Goal: Task Accomplishment & Management: Manage account settings

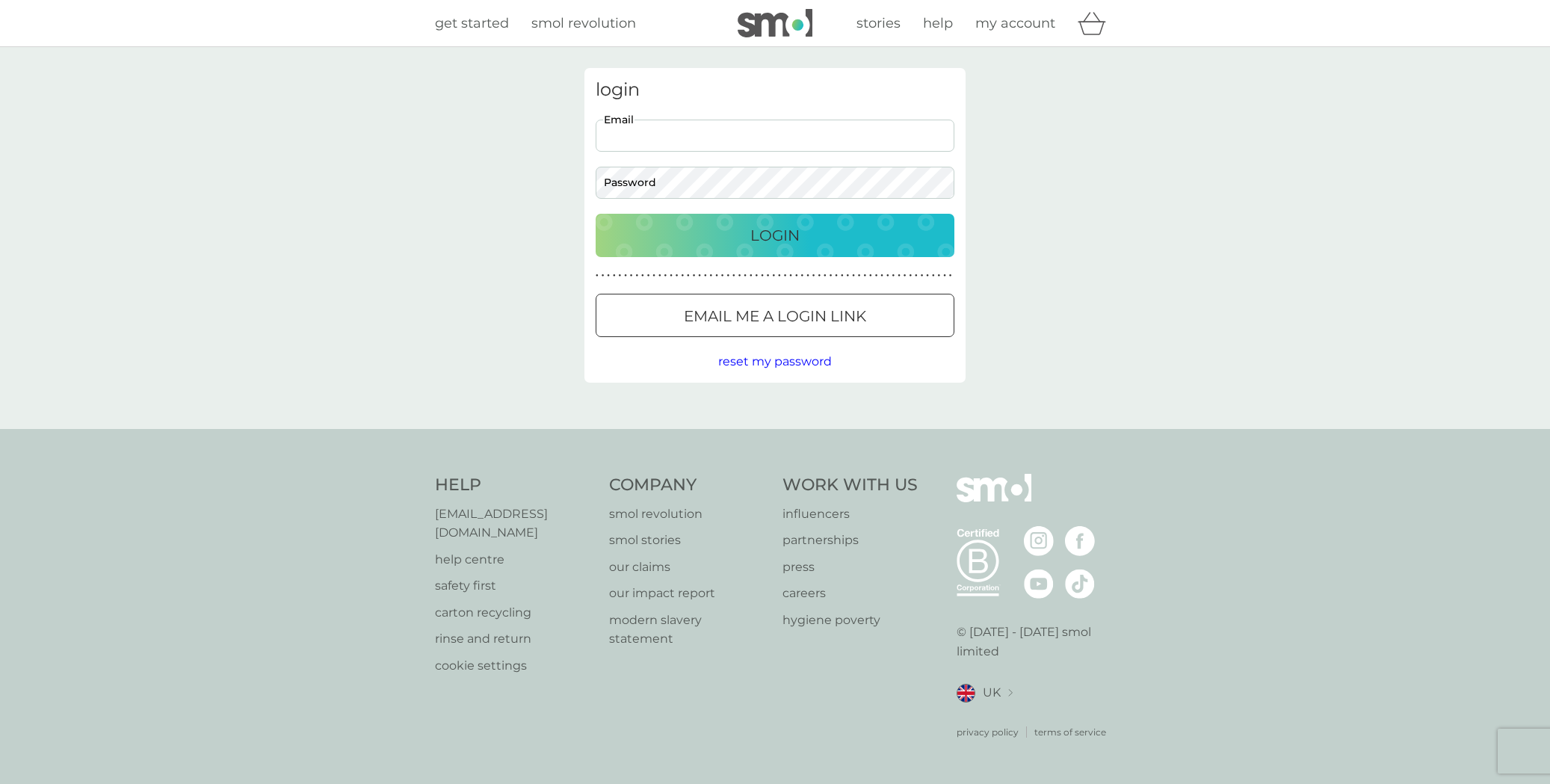
type input "[EMAIL_ADDRESS][DOMAIN_NAME]"
click at [775, 235] on button "Login" at bounding box center [774, 235] width 359 height 44
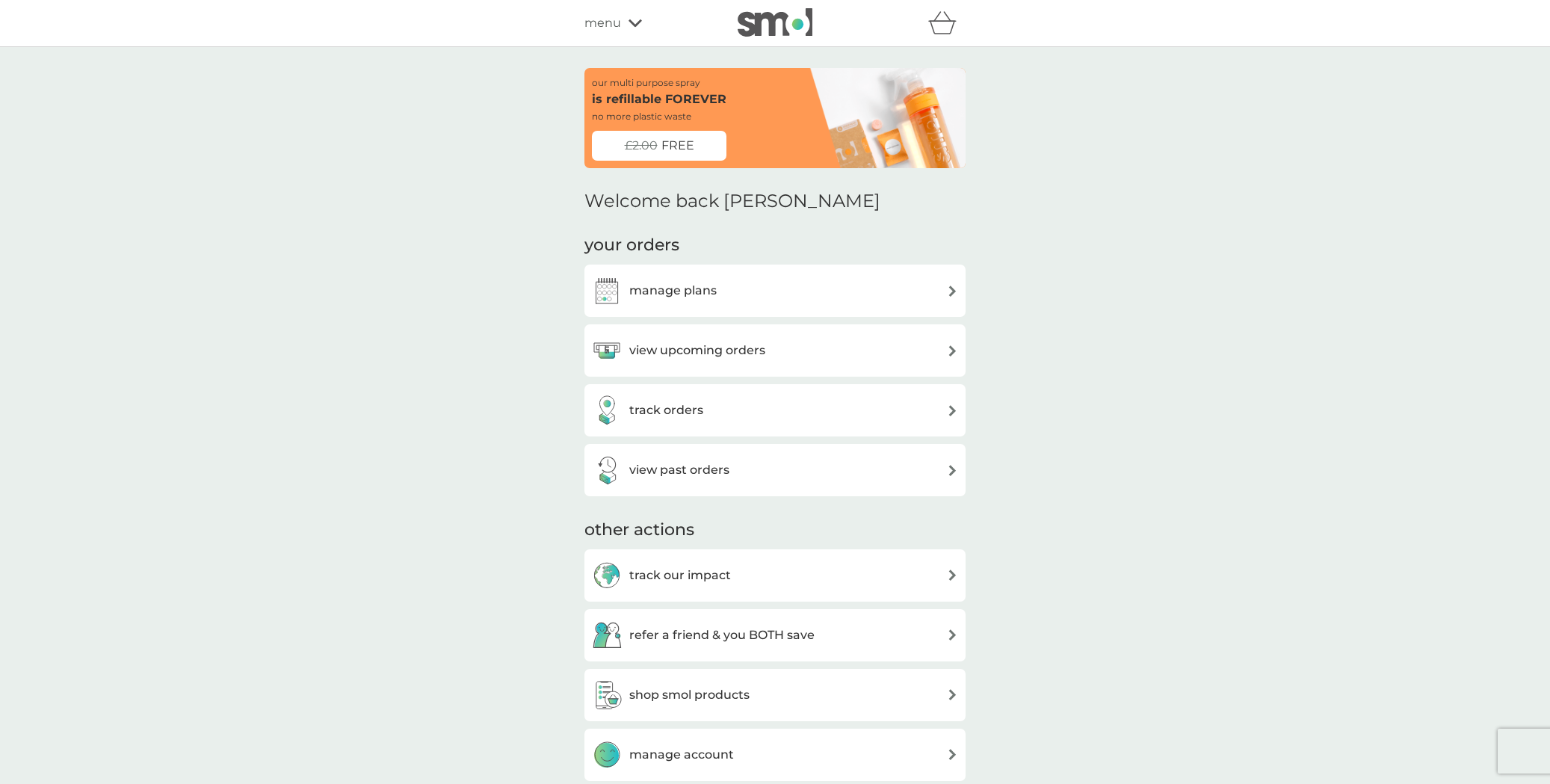
click at [714, 290] on h3 "manage plans" at bounding box center [673, 291] width 87 height 20
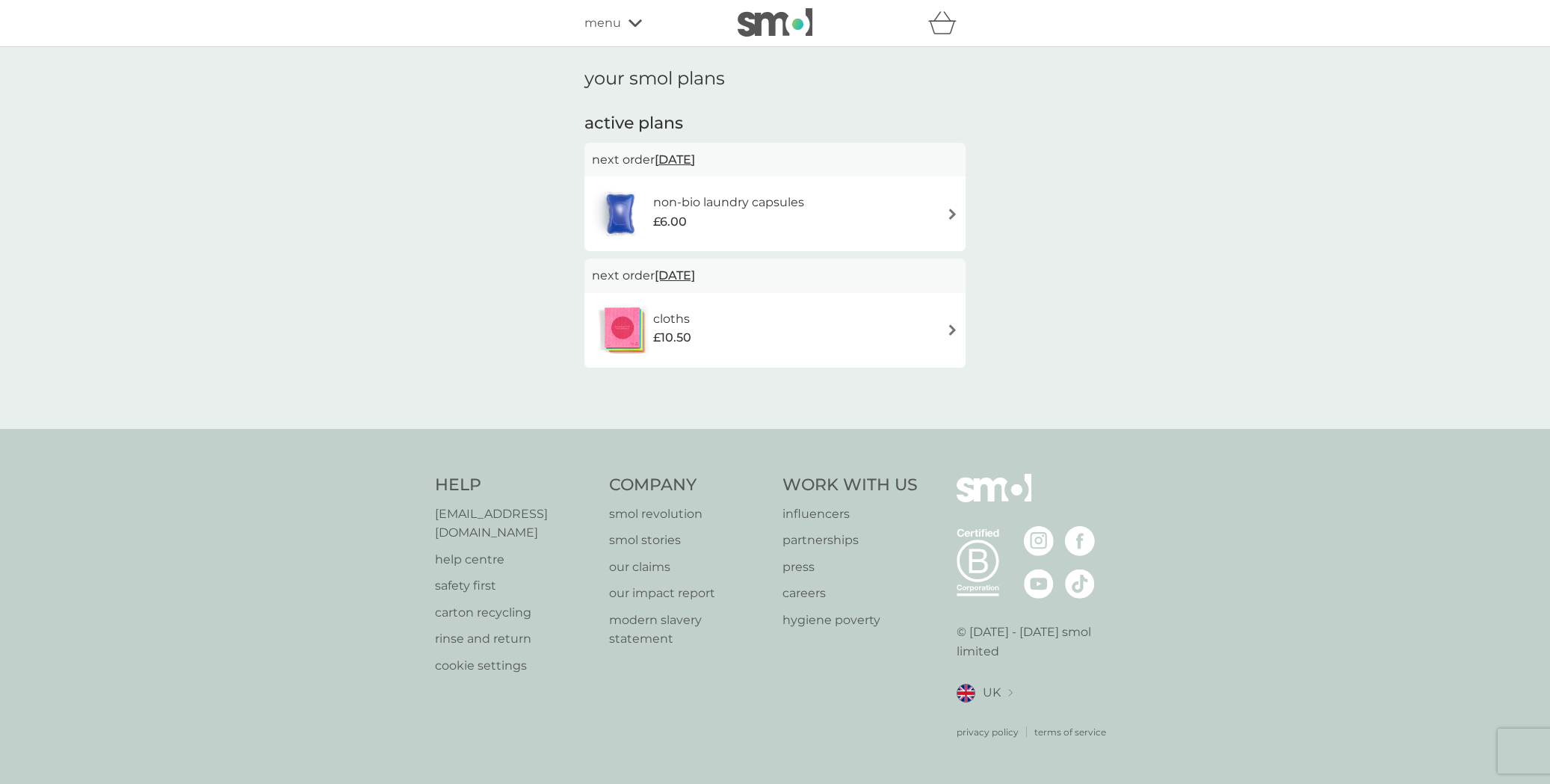
click at [633, 20] on icon at bounding box center [635, 23] width 14 height 9
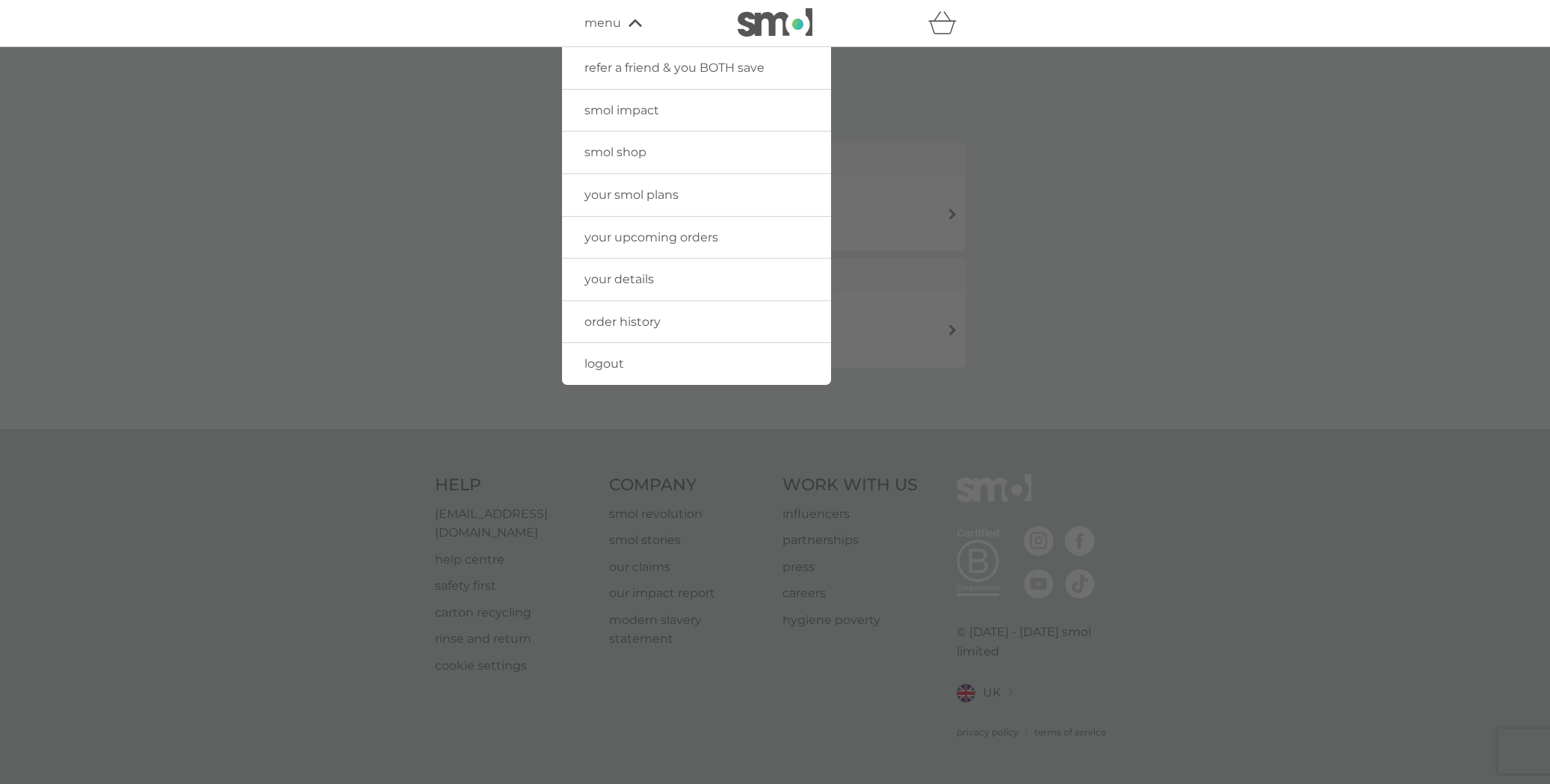
click at [652, 273] on span "your details" at bounding box center [619, 279] width 69 height 14
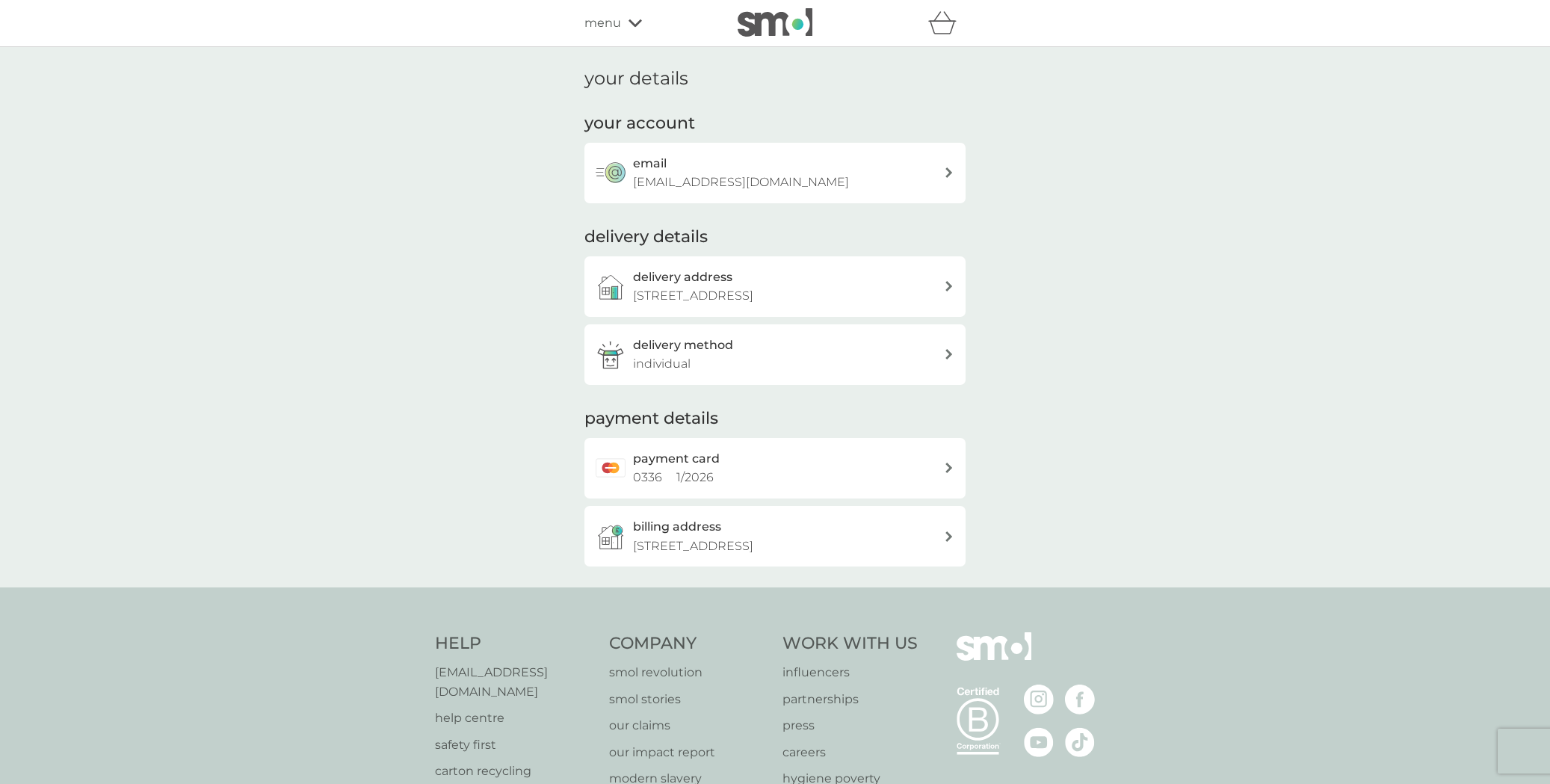
click at [634, 23] on icon at bounding box center [635, 23] width 14 height 9
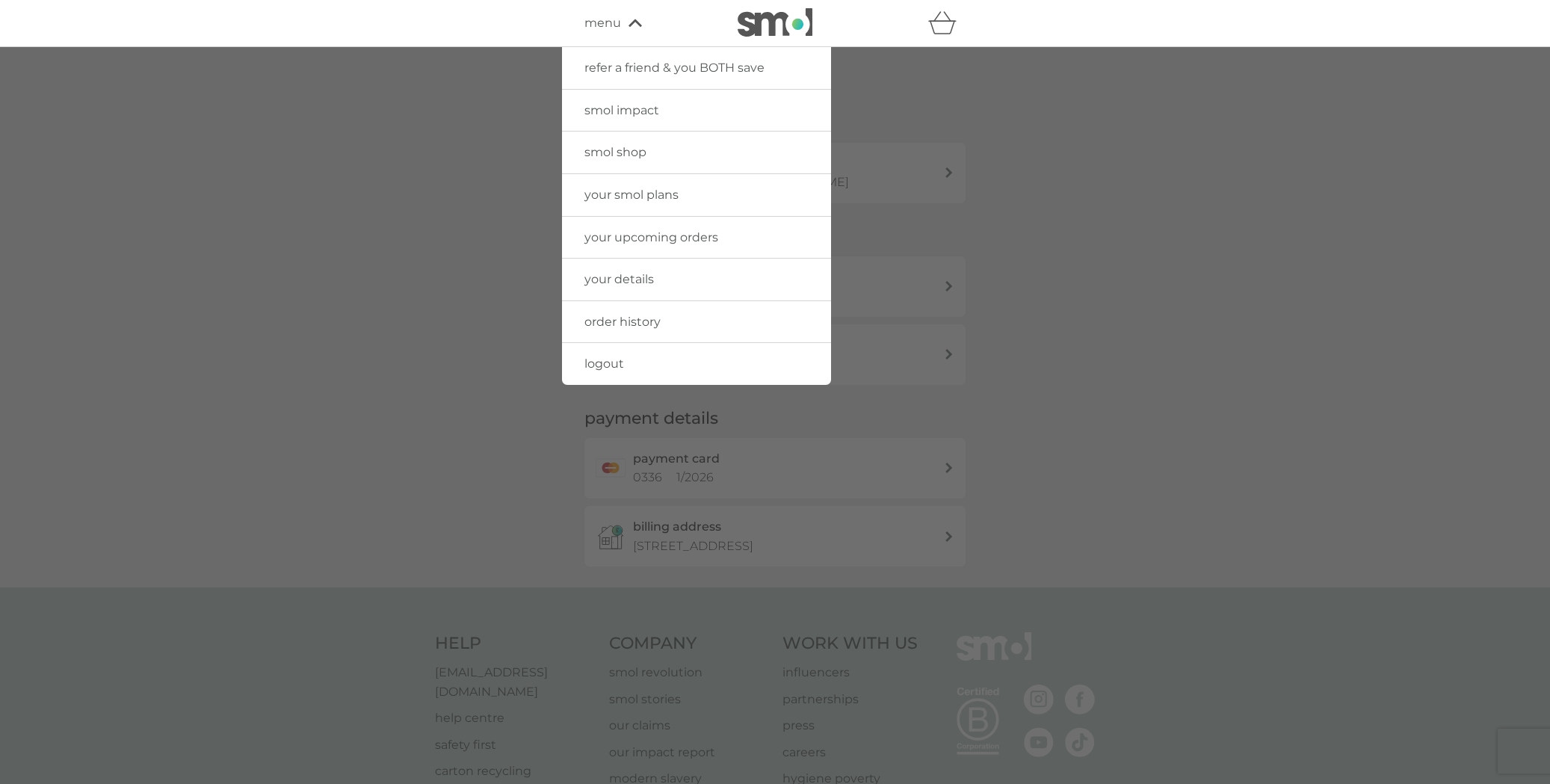
click at [625, 195] on span "your smol plans" at bounding box center [631, 195] width 94 height 14
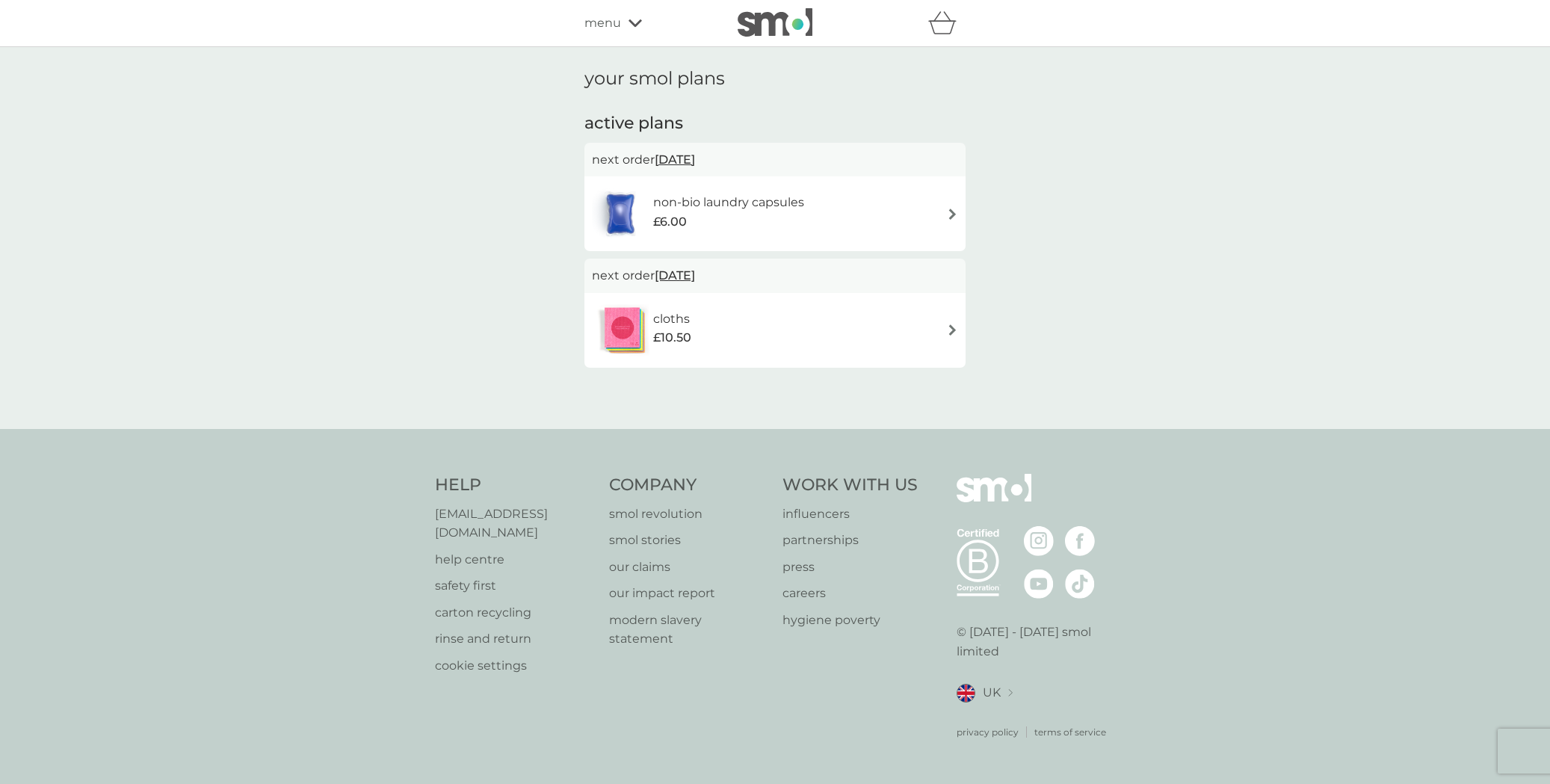
click at [951, 212] on img at bounding box center [952, 213] width 11 height 11
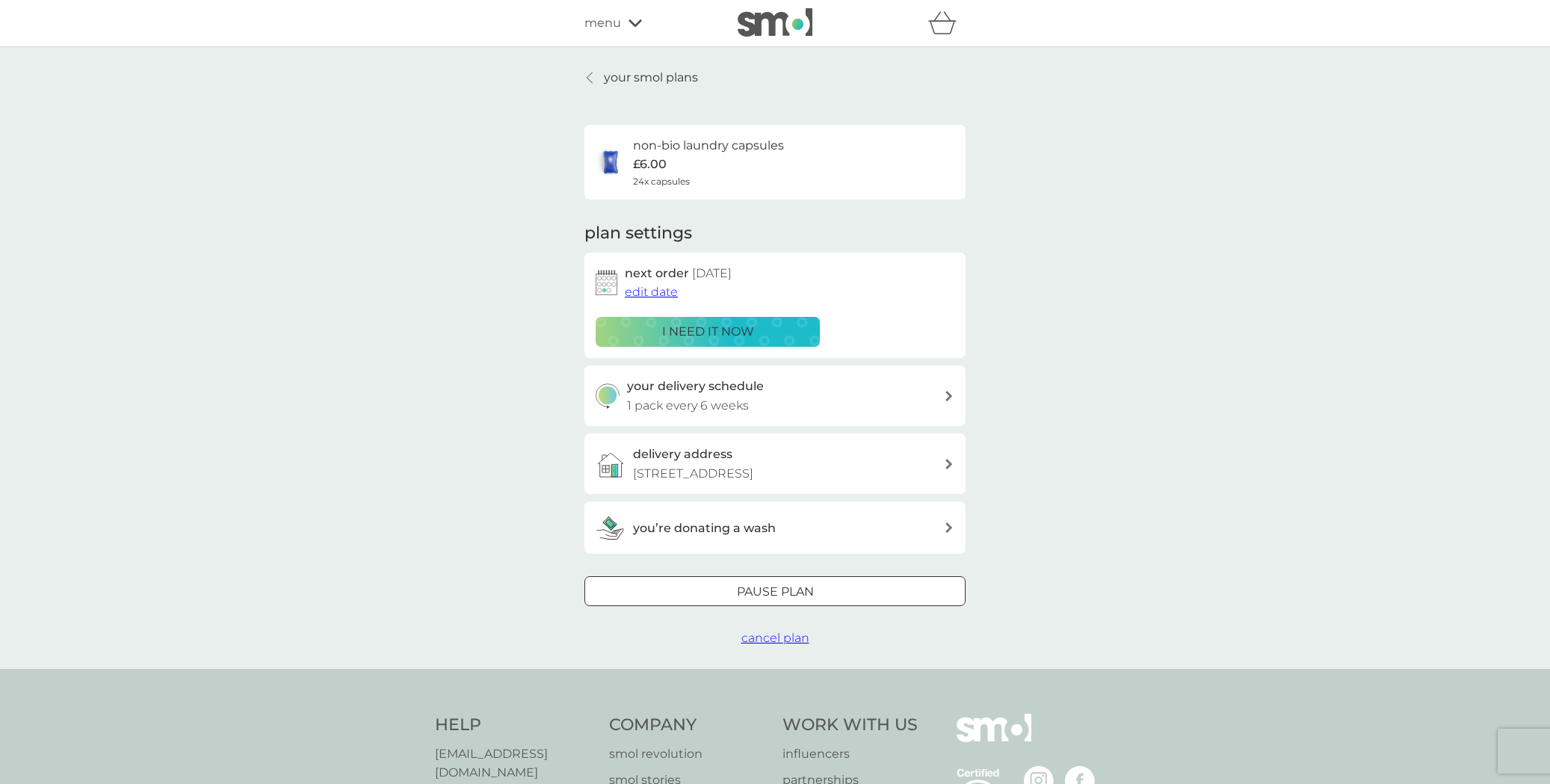
click at [769, 645] on span "cancel plan" at bounding box center [775, 637] width 68 height 14
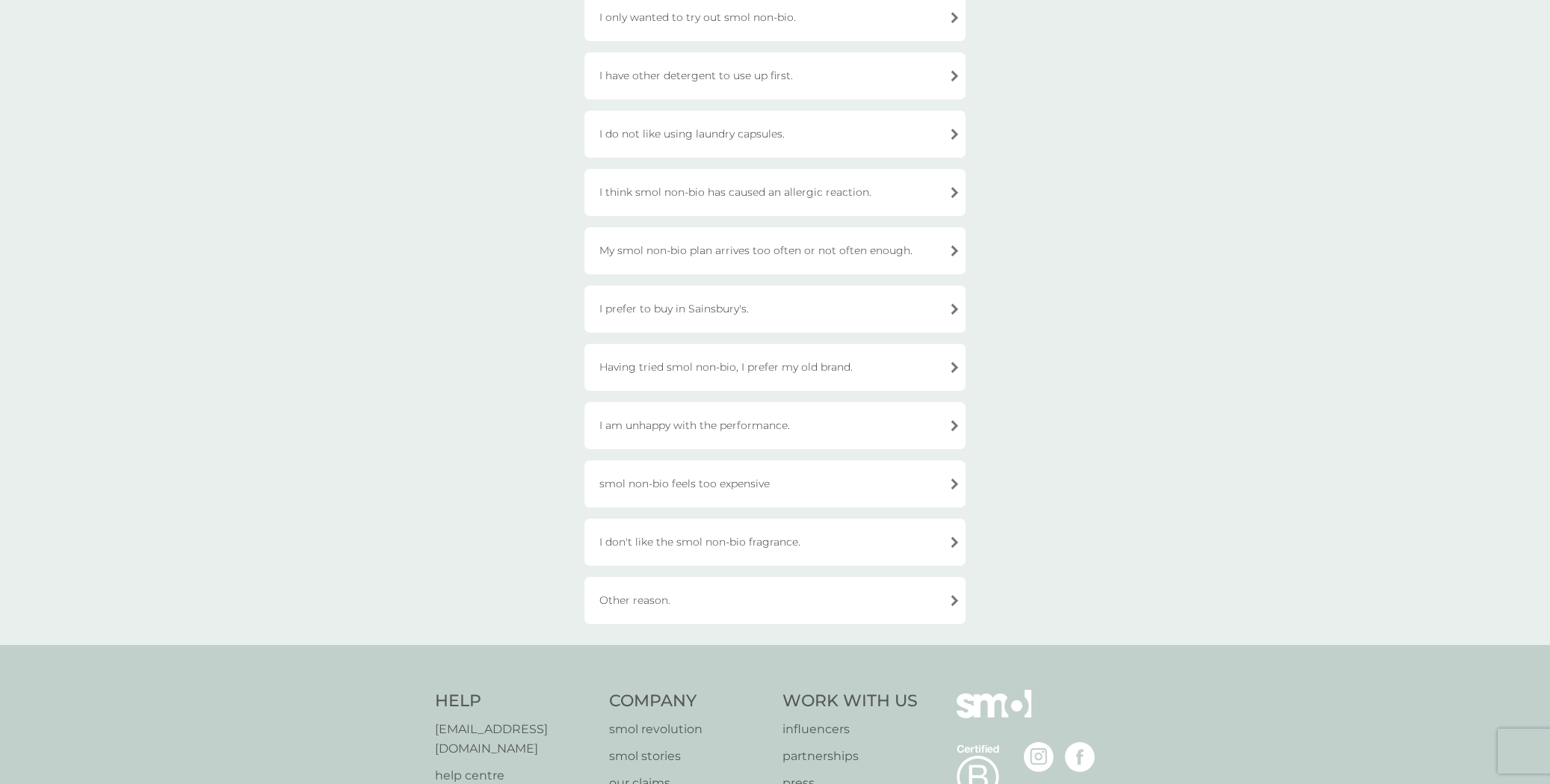
scroll to position [190, 0]
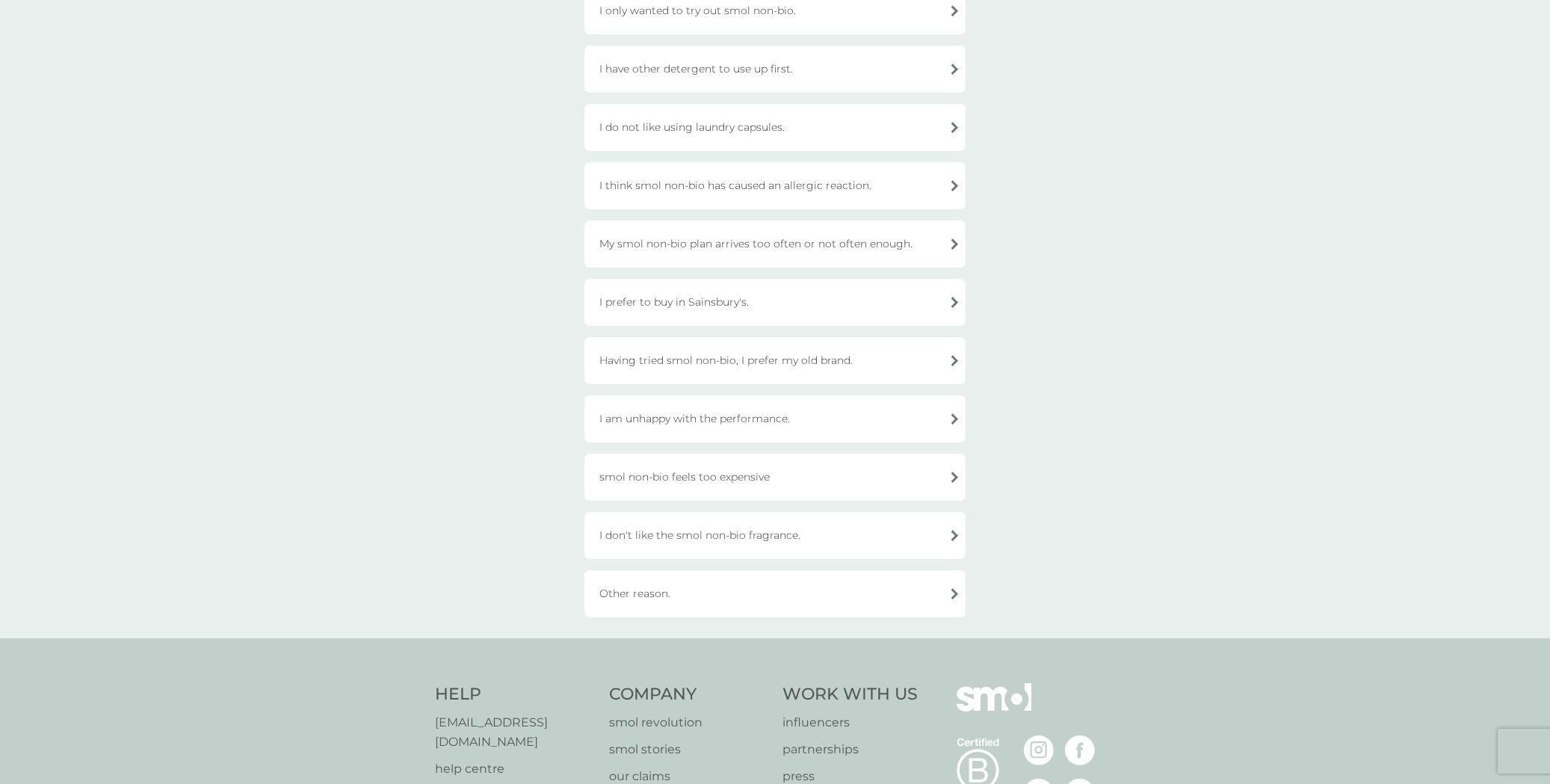
click at [751, 592] on div "Other reason." at bounding box center [774, 594] width 381 height 47
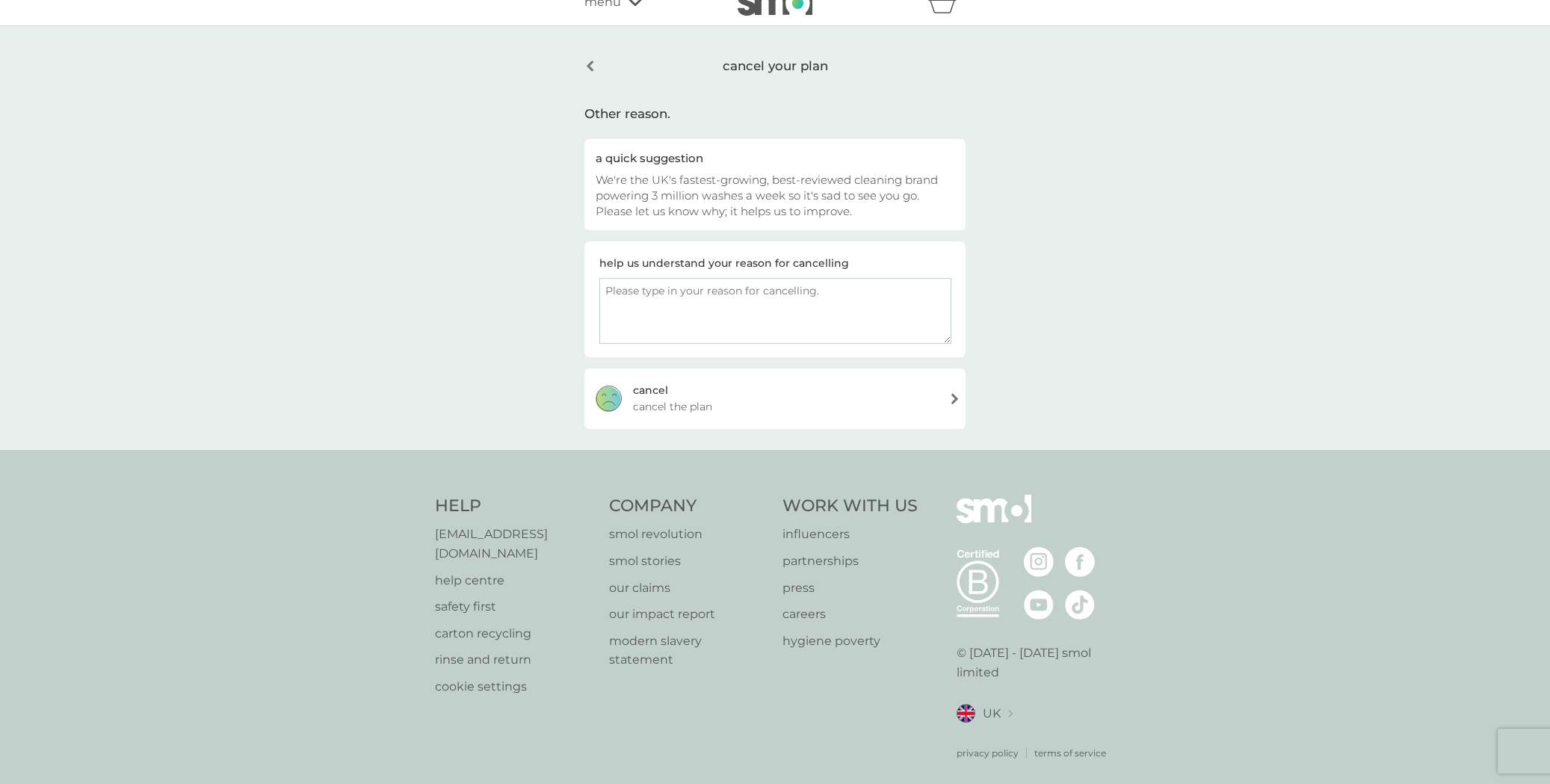
click at [635, 303] on textarea at bounding box center [775, 310] width 352 height 65
type textarea "Moving house, will resubscribe when settled"
click at [668, 394] on div "cancel" at bounding box center [650, 390] width 35 height 17
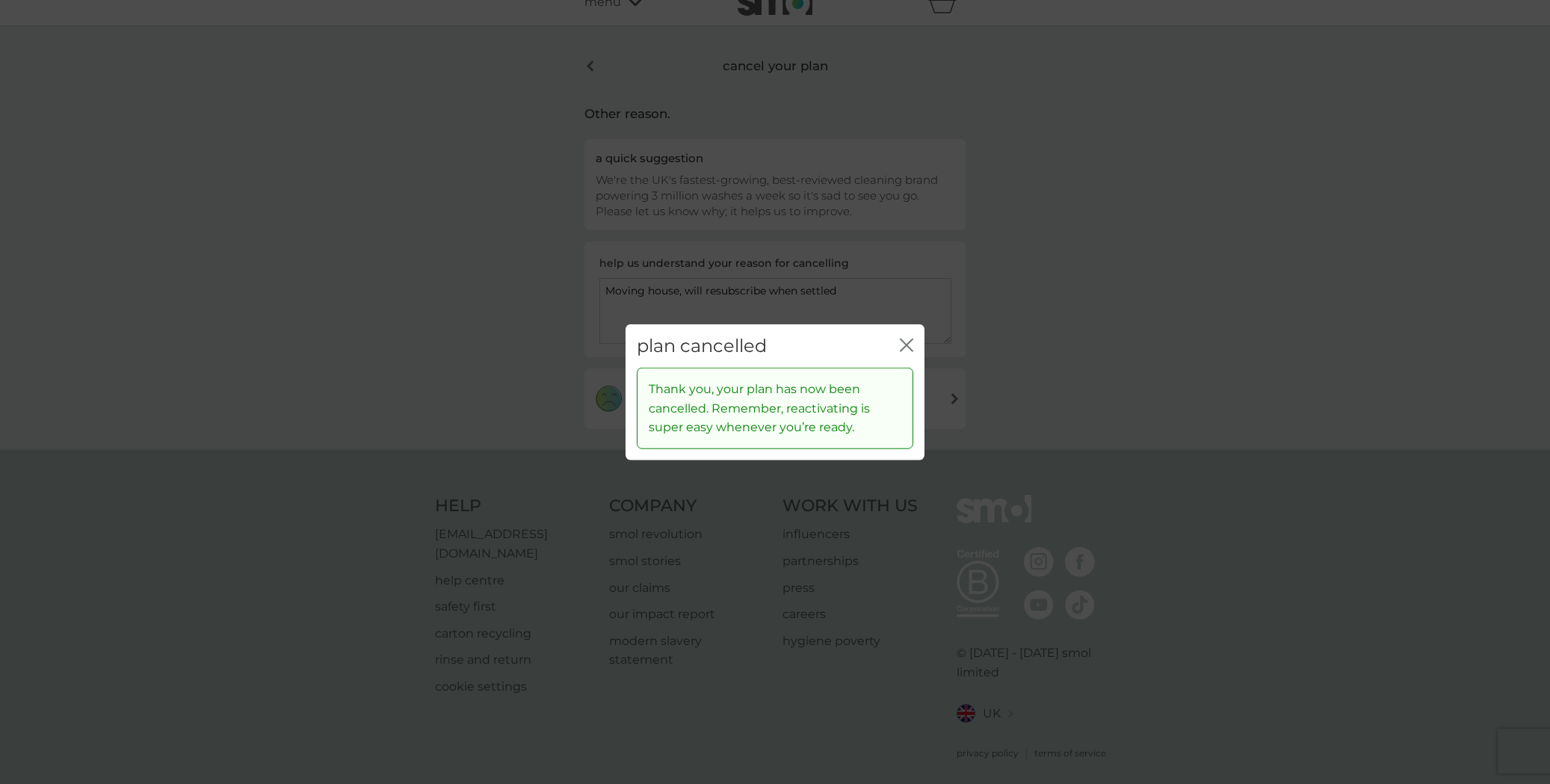
click at [907, 341] on icon "close" at bounding box center [907, 344] width 14 height 14
